Goal: Task Accomplishment & Management: Use online tool/utility

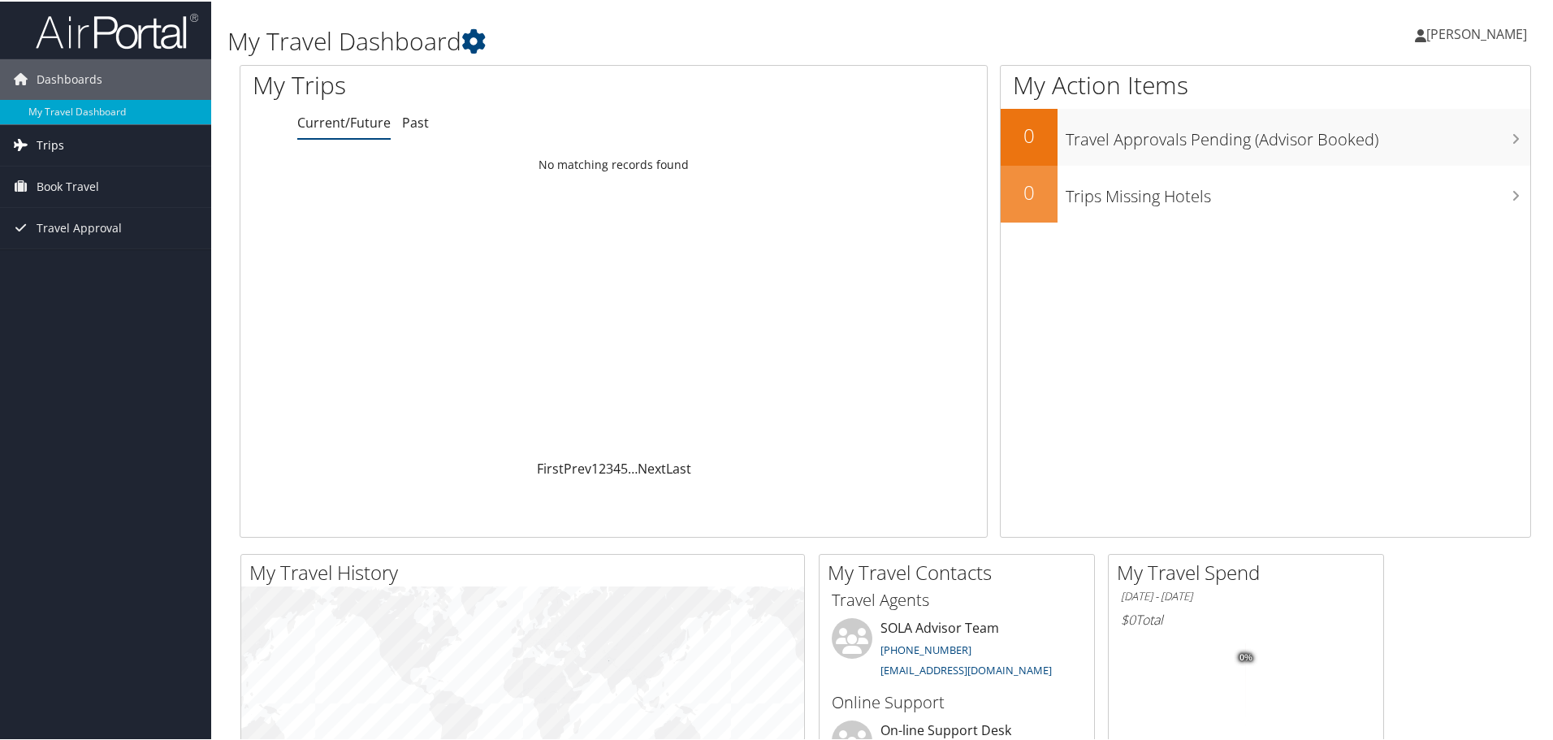
click at [50, 133] on span "Trips" at bounding box center [51, 143] width 28 height 41
click at [58, 178] on link "Current/Future Trips" at bounding box center [105, 176] width 211 height 24
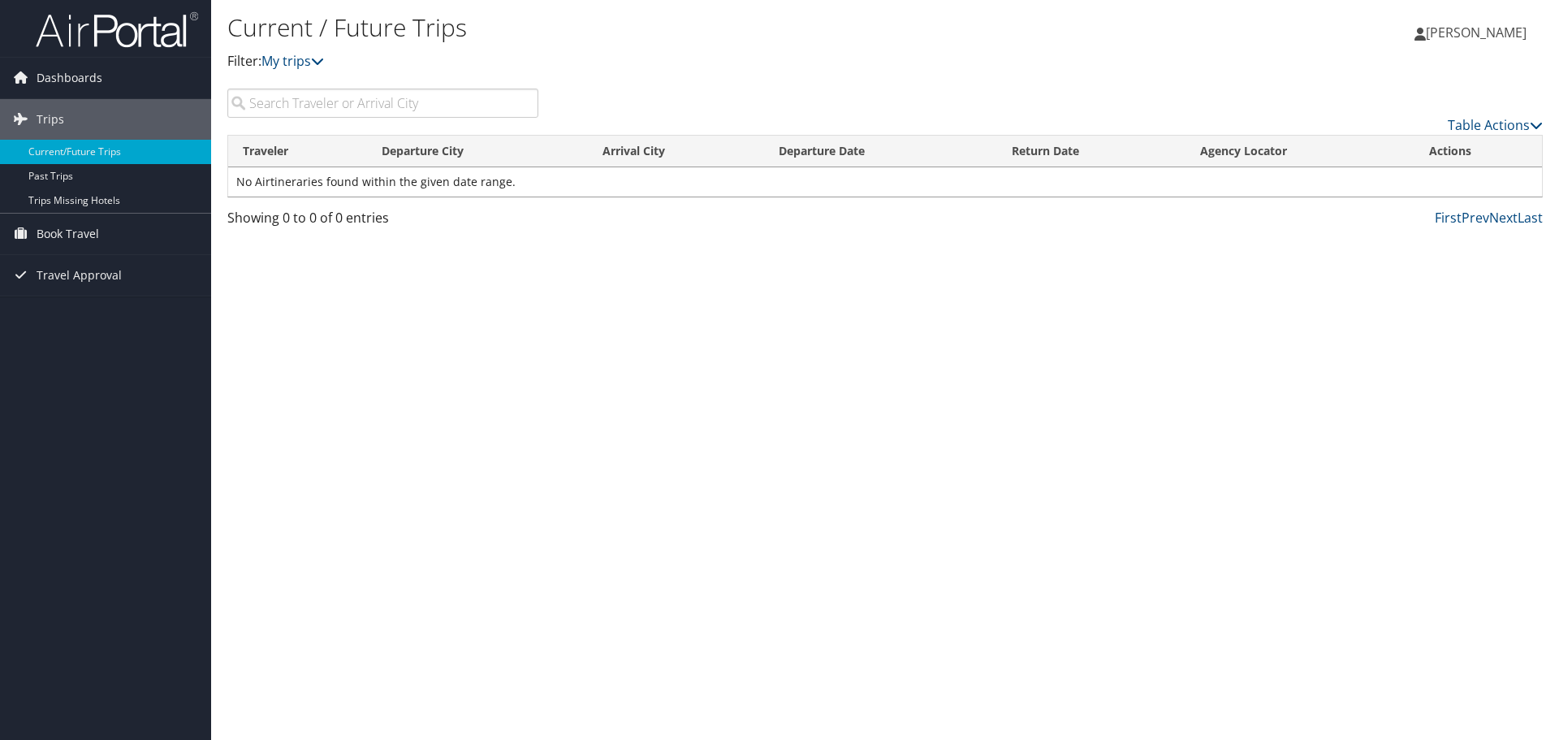
click at [373, 108] on input "search" at bounding box center [382, 103] width 311 height 29
click at [44, 238] on span "Book Travel" at bounding box center [68, 234] width 63 height 41
click at [80, 233] on span "Book Travel" at bounding box center [68, 234] width 63 height 41
click at [75, 240] on span "Book Travel" at bounding box center [68, 234] width 63 height 41
click at [69, 315] on link "Book/Manage Online Trips" at bounding box center [105, 315] width 211 height 24
